Goal: Information Seeking & Learning: Learn about a topic

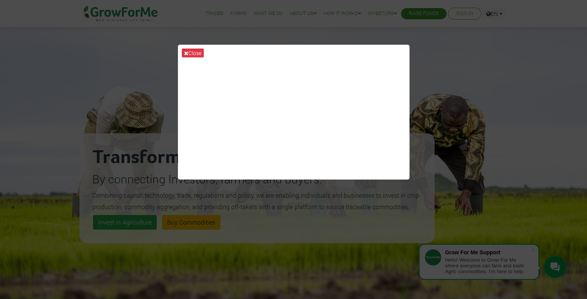
click at [475, 67] on div "Close" at bounding box center [293, 149] width 587 height 299
click at [193, 52] on button "Close" at bounding box center [193, 53] width 22 height 9
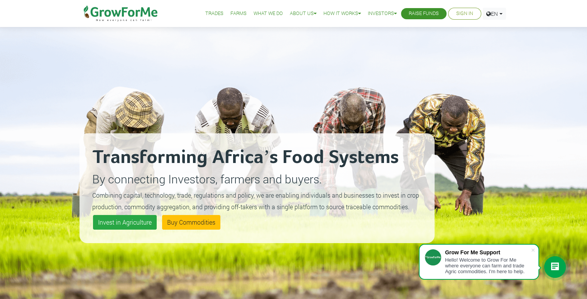
click at [549, 262] on div at bounding box center [555, 267] width 22 height 22
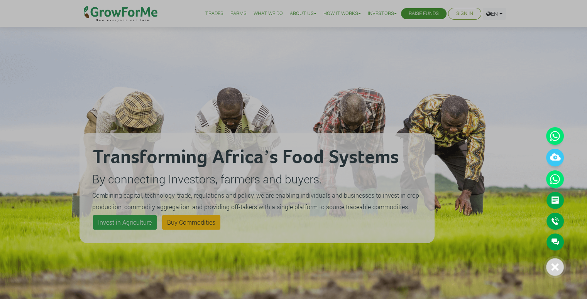
click at [553, 241] on link "Main Channel" at bounding box center [554, 242] width 17 height 17
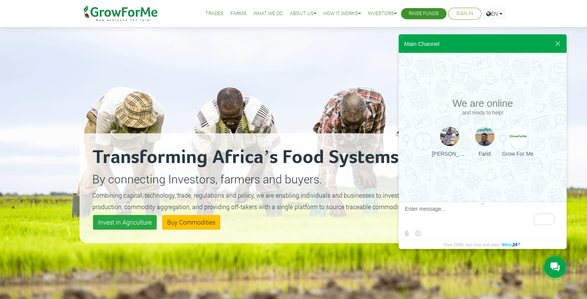
click at [508, 135] on div at bounding box center [517, 136] width 19 height 19
click at [558, 44] on button at bounding box center [557, 43] width 14 height 19
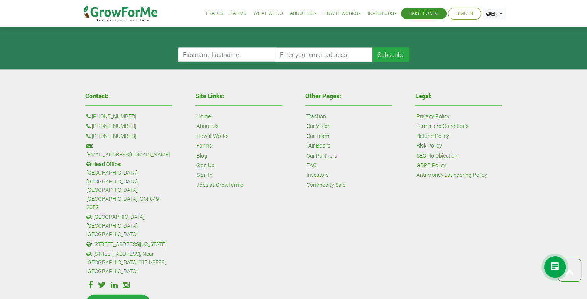
scroll to position [1820, 0]
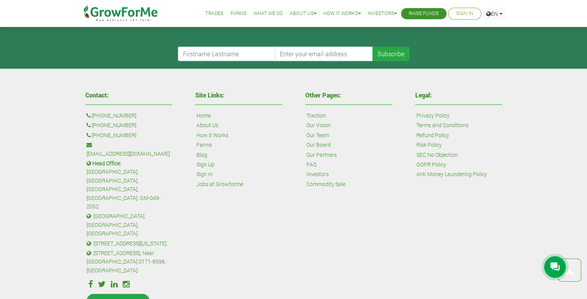
click at [311, 162] on link "FAQ" at bounding box center [311, 164] width 10 height 8
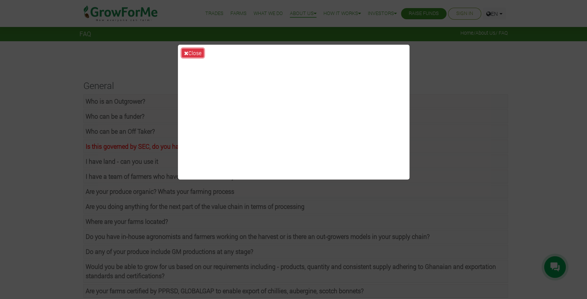
click at [185, 49] on button "Close" at bounding box center [193, 53] width 22 height 9
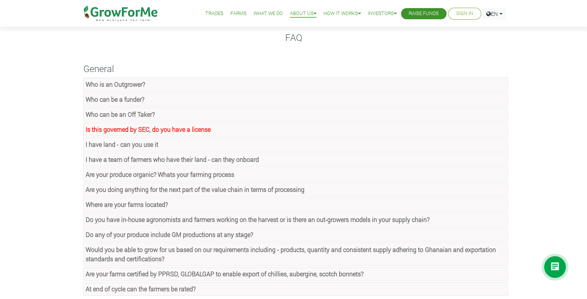
scroll to position [18, 0]
click at [129, 79] on strong "Who is an Outgrower?" at bounding box center [115, 83] width 59 height 8
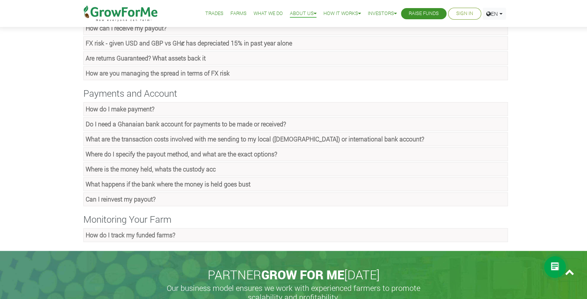
scroll to position [536, 0]
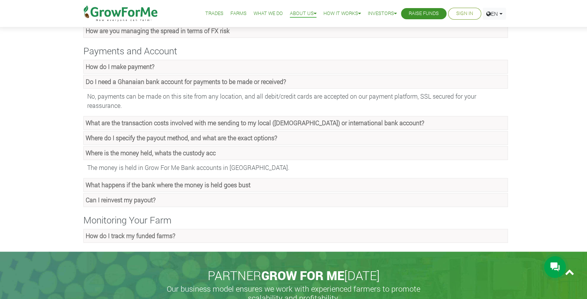
scroll to position [572, 0]
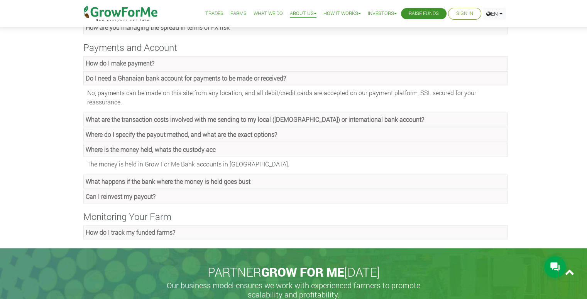
click at [89, 183] on ul "How do I make payment? {% trans 'The company has got both card based as well on…" at bounding box center [293, 129] width 428 height 147
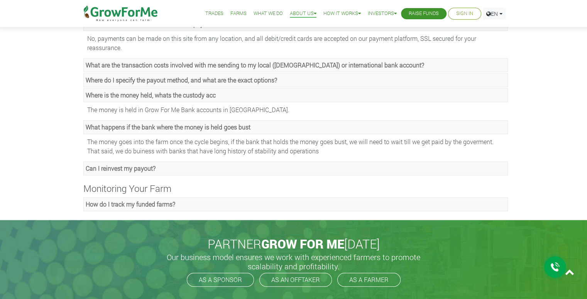
scroll to position [628, 0]
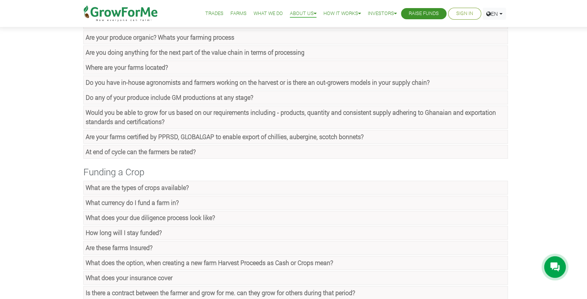
scroll to position [176, 0]
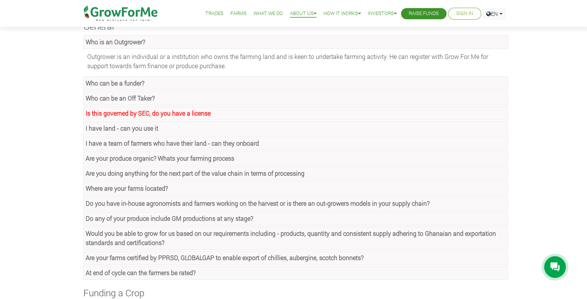
scroll to position [0, 0]
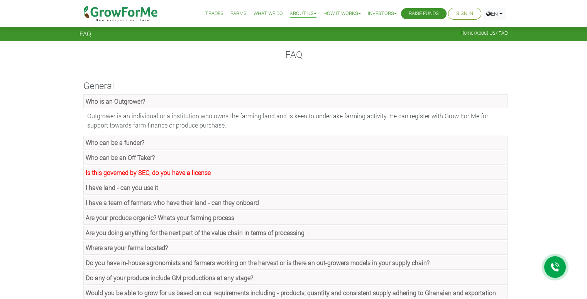
click at [231, 15] on link "Farms" at bounding box center [238, 14] width 16 height 8
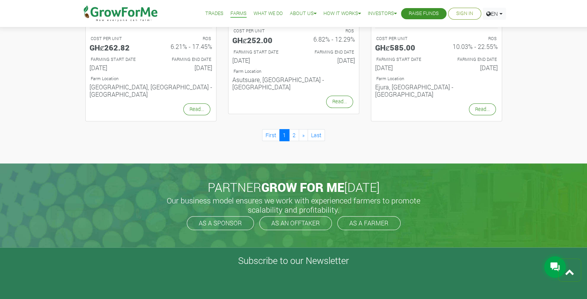
scroll to position [868, 0]
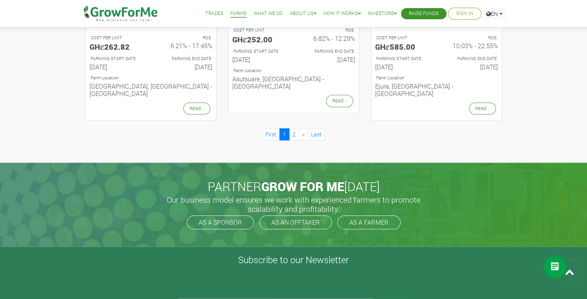
click at [209, 12] on link "Trades" at bounding box center [214, 14] width 18 height 8
